Goal: Transaction & Acquisition: Purchase product/service

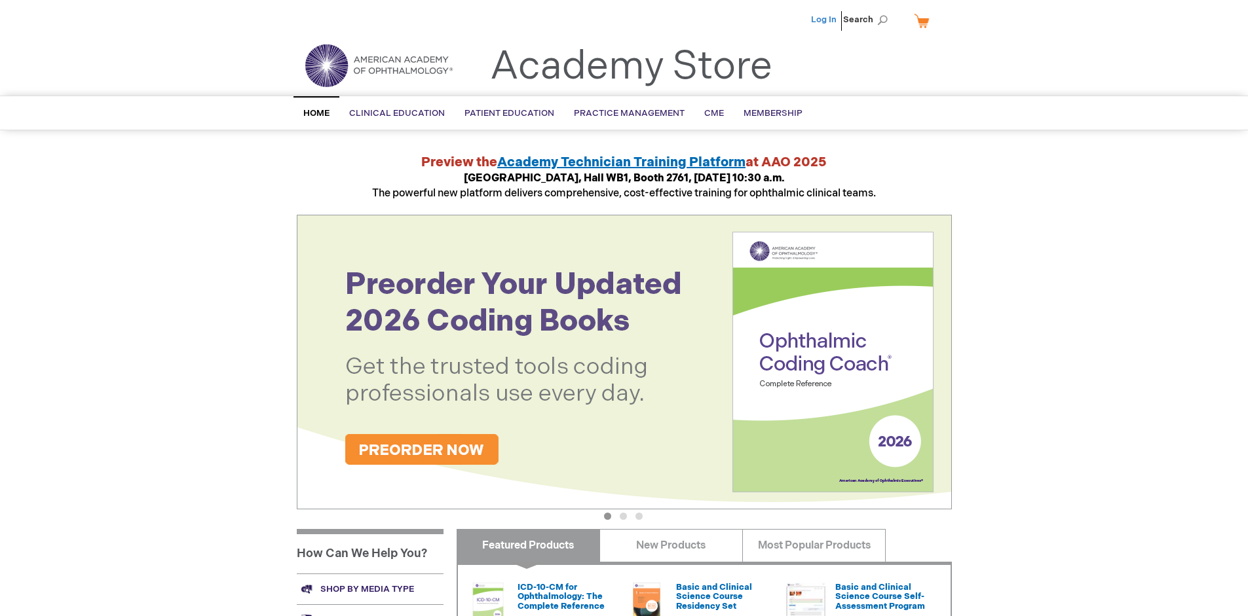
click at [825, 20] on link "Log In" at bounding box center [824, 19] width 26 height 10
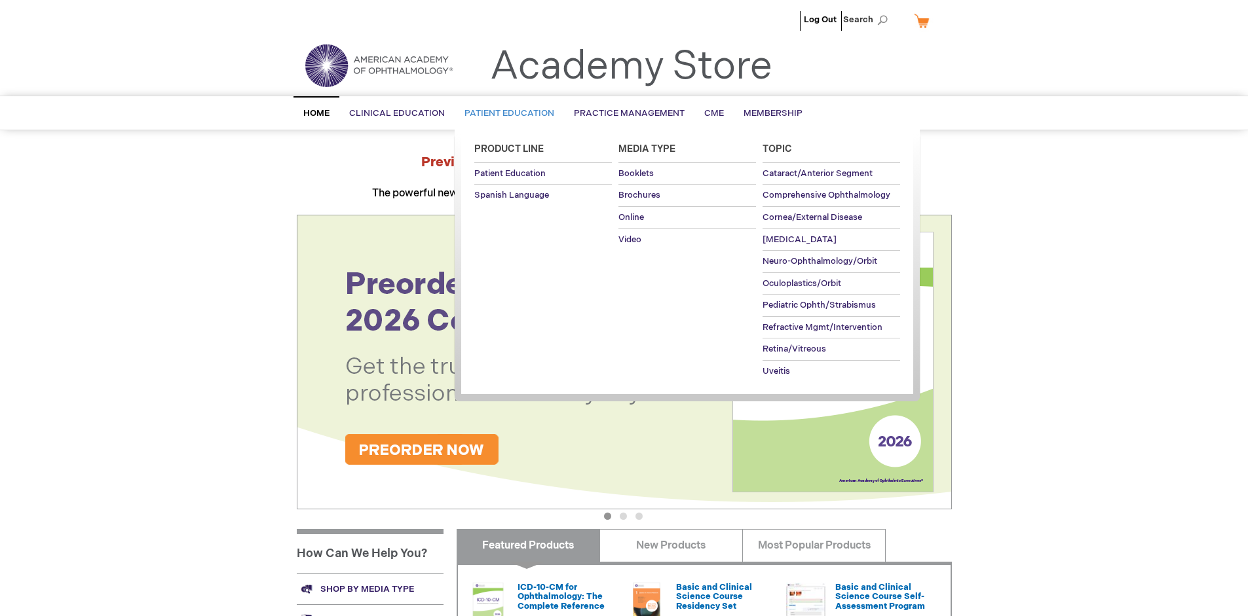
click at [506, 113] on span "Patient Education" at bounding box center [509, 113] width 90 height 10
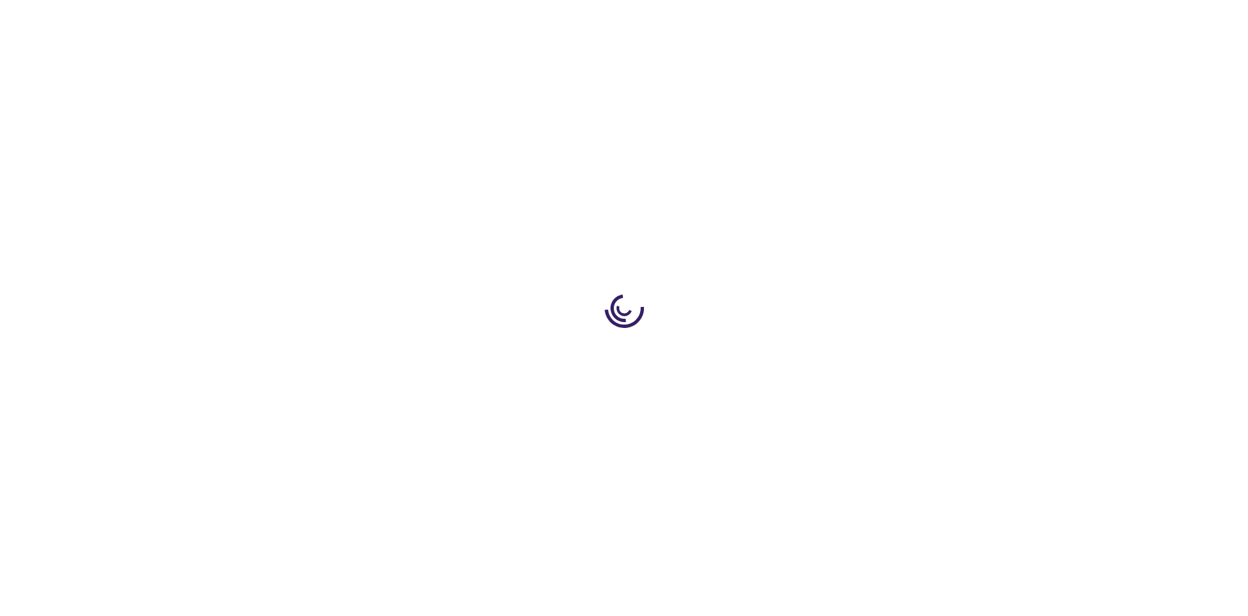
click at [826, 354] on span "Add to Cart" at bounding box center [819, 353] width 54 height 12
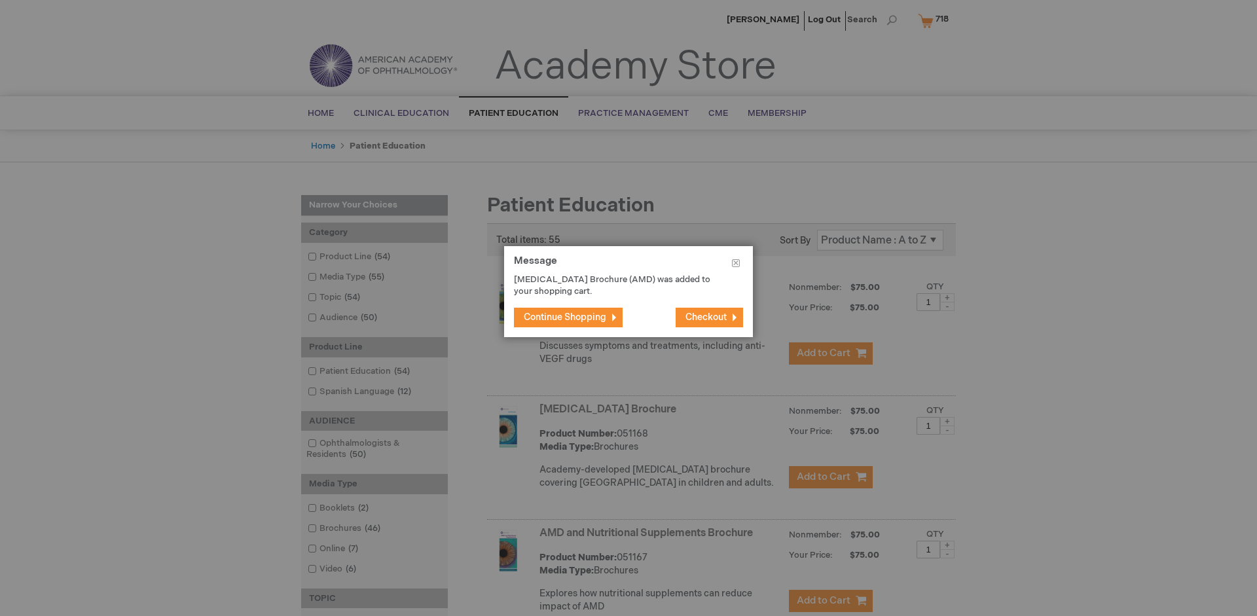
click at [565, 317] on span "Continue Shopping" at bounding box center [565, 317] width 83 height 11
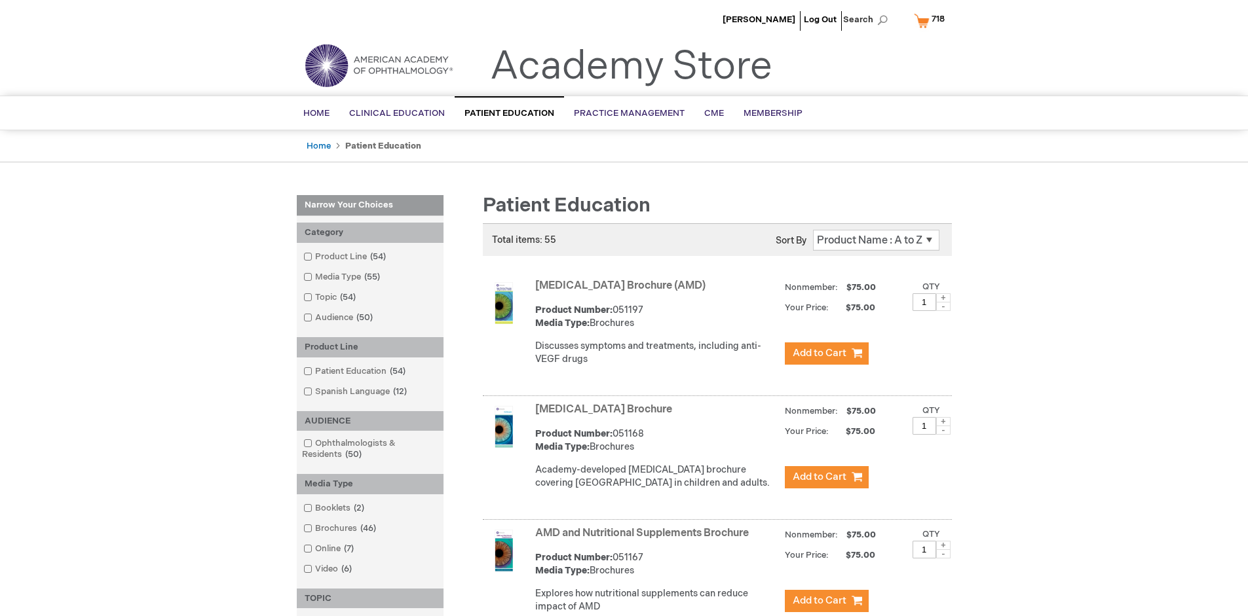
click at [644, 540] on link "AMD and Nutritional Supplements Brochure" at bounding box center [641, 533] width 213 height 12
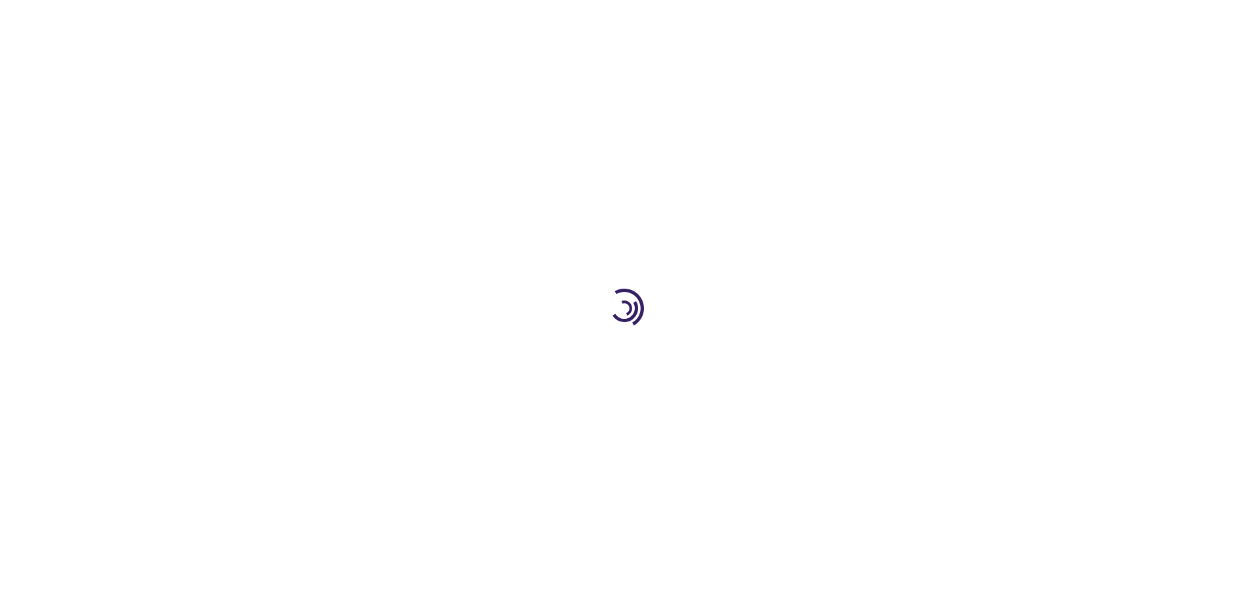
type input "1"
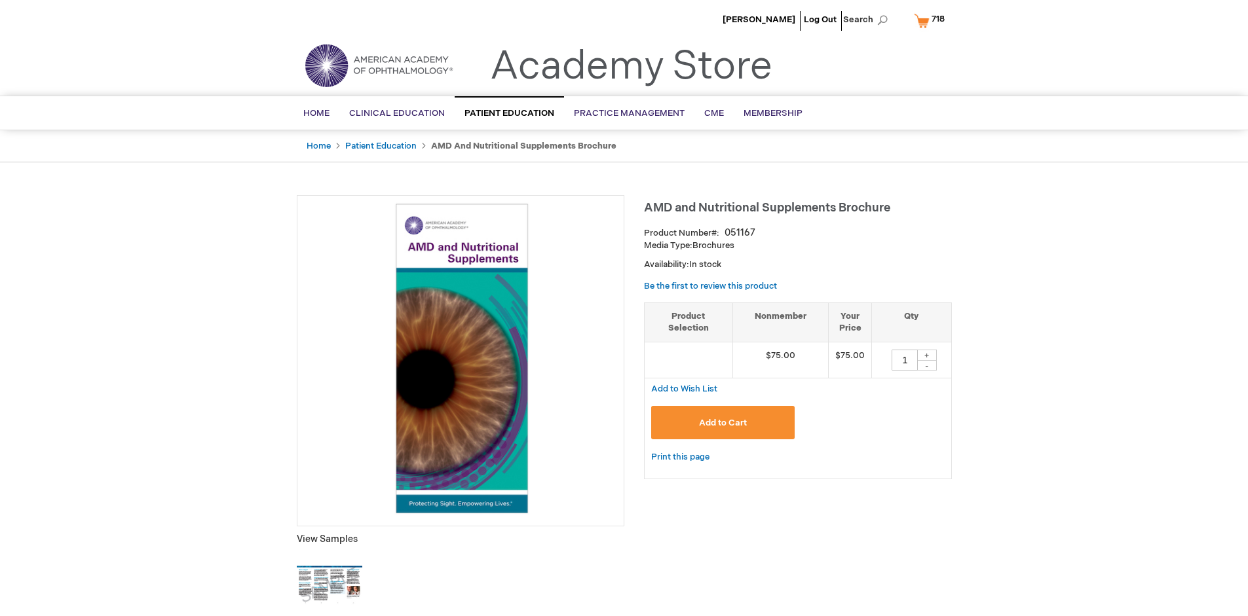
click at [722, 422] on span "Add to Cart" at bounding box center [723, 423] width 48 height 10
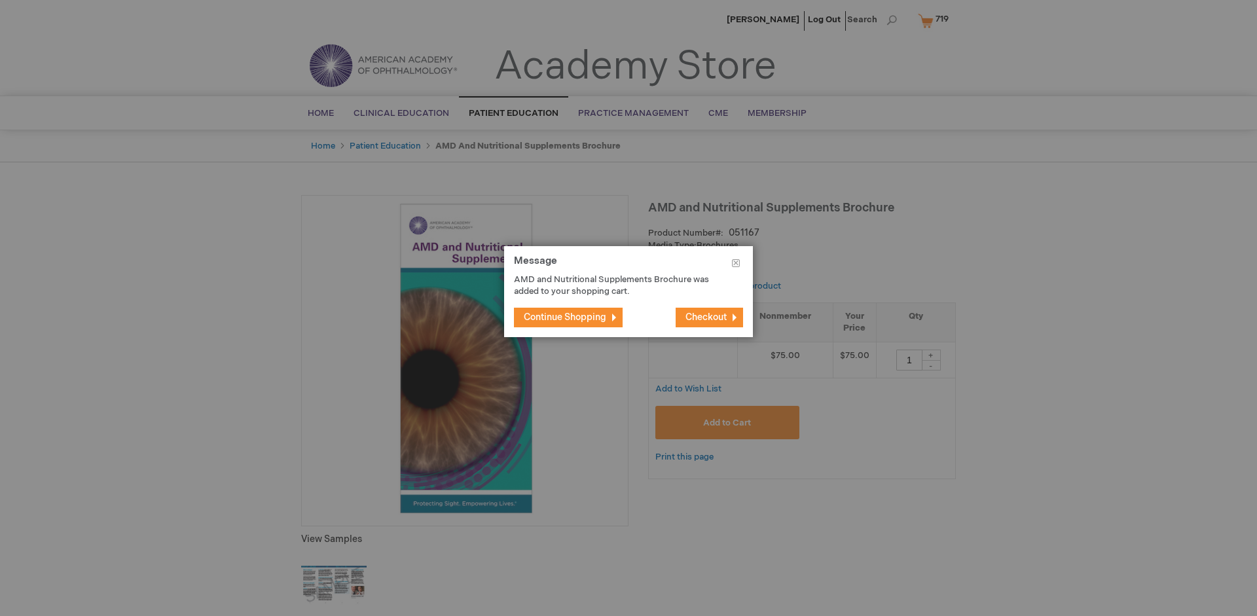
click at [565, 317] on span "Continue Shopping" at bounding box center [565, 317] width 83 height 11
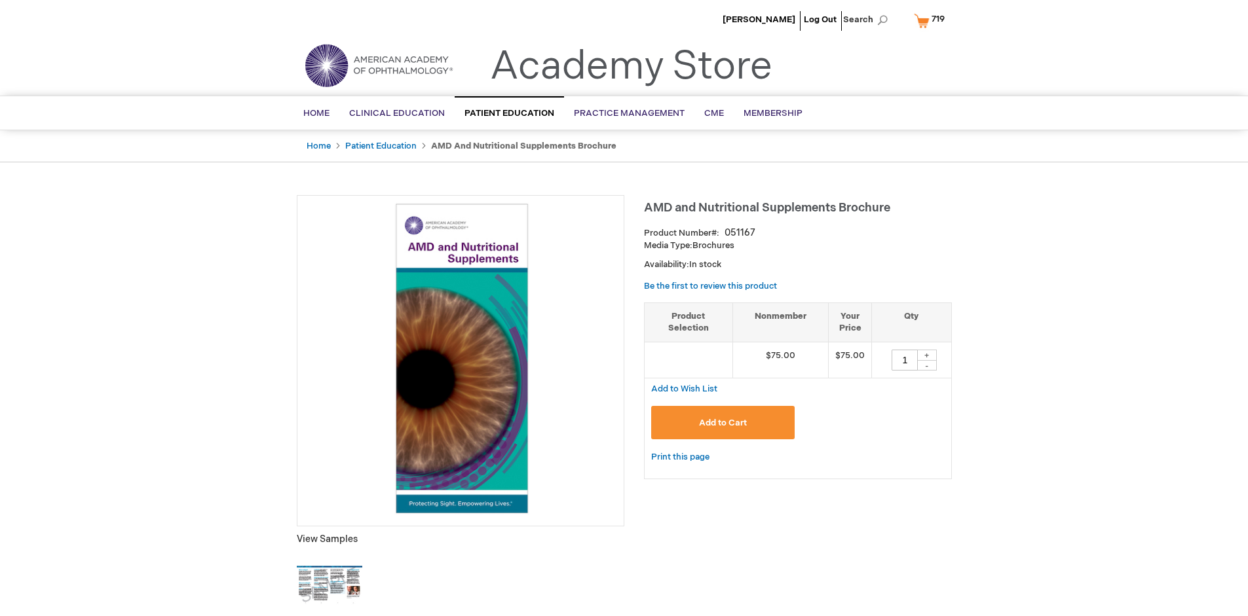
click at [931, 20] on span "719" at bounding box center [937, 19] width 13 height 10
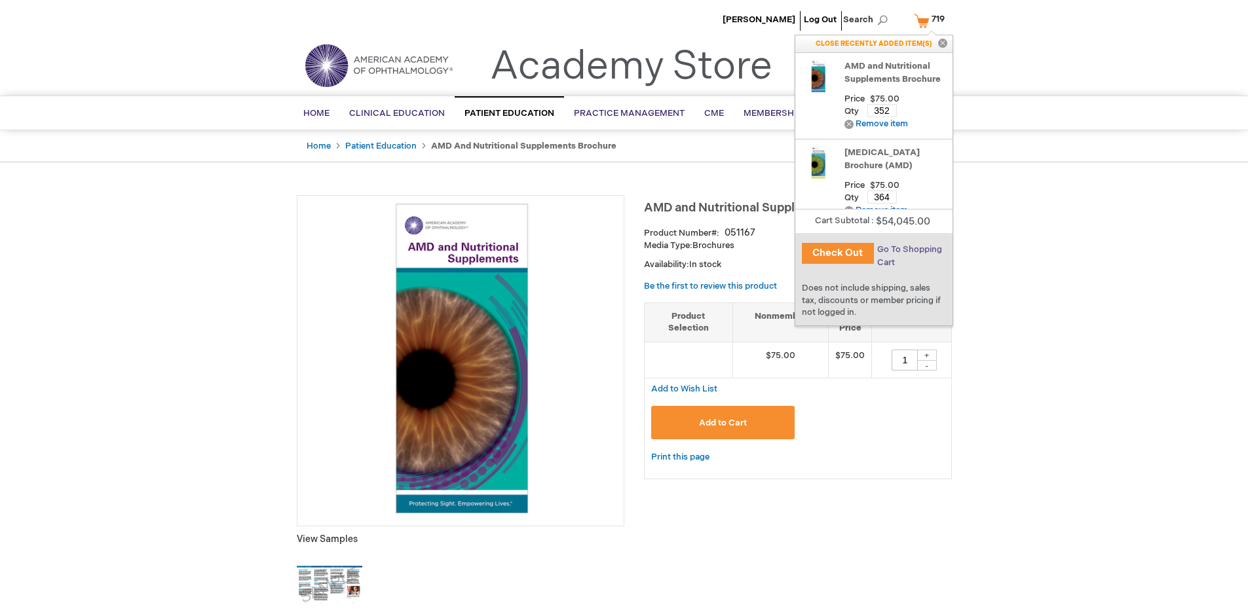
click at [908, 250] on span "Go To Shopping Cart" at bounding box center [909, 256] width 65 height 24
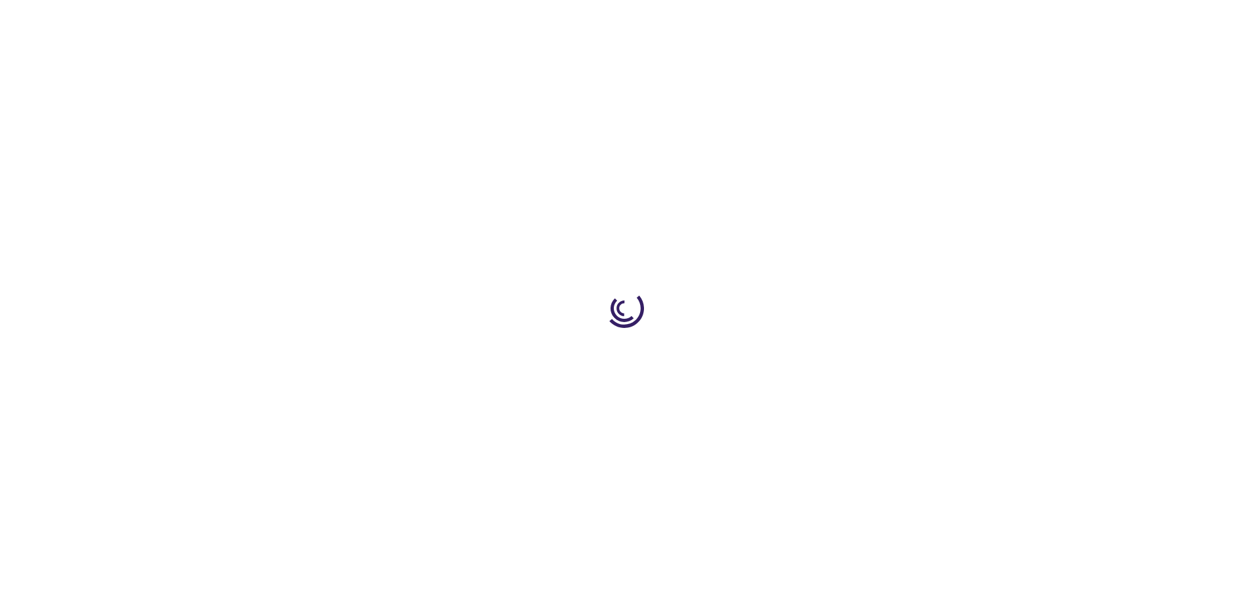
select select "US"
select select "41"
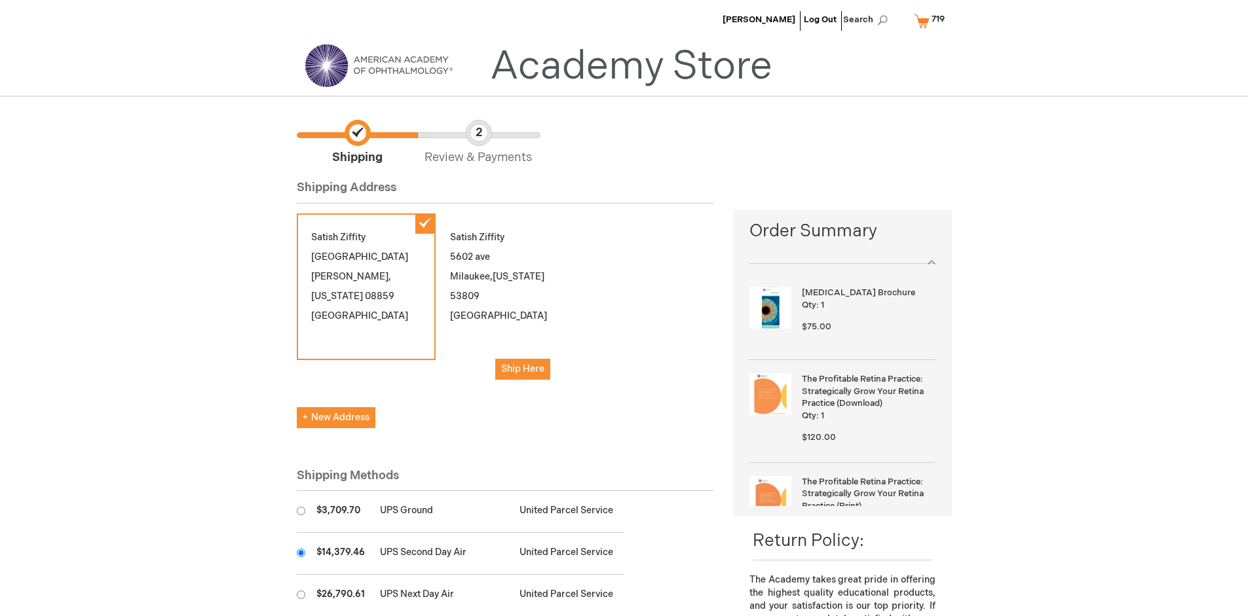
click at [301, 553] on input "radio" at bounding box center [301, 553] width 9 height 9
